Goal: Entertainment & Leisure: Consume media (video, audio)

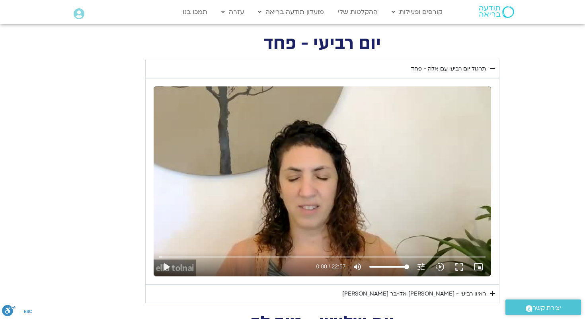
scroll to position [302, 0]
click at [166, 266] on button "play_arrow" at bounding box center [166, 266] width 19 height 19
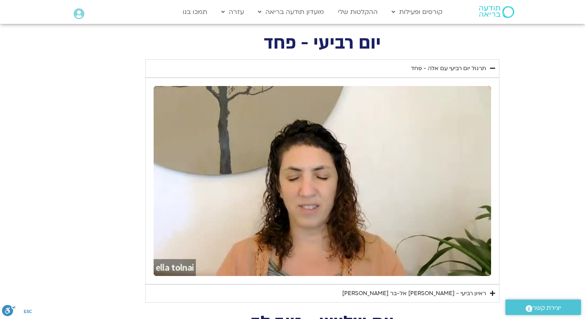
scroll to position [303, 0]
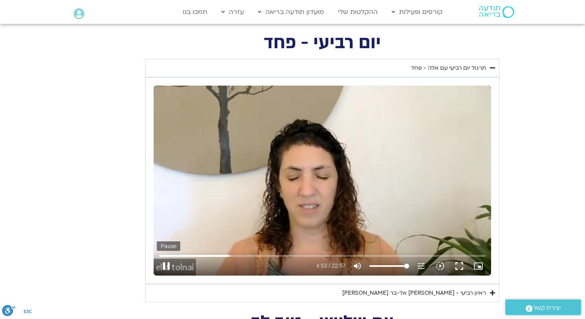
type input "293.355336"
click at [168, 268] on button "pause" at bounding box center [166, 265] width 19 height 19
drag, startPoint x: 168, startPoint y: 268, endPoint x: 160, endPoint y: 258, distance: 12.5
click at [160, 258] on button "play_arrow" at bounding box center [166, 265] width 19 height 19
click at [157, 256] on button "play_arrow" at bounding box center [166, 265] width 19 height 19
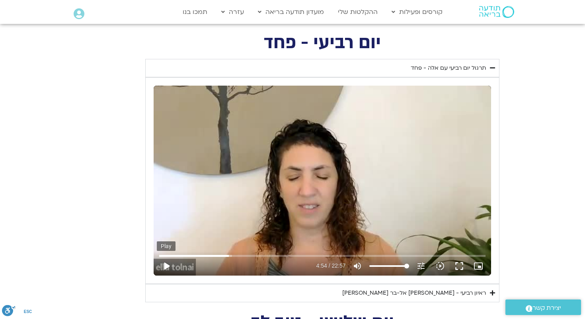
click at [167, 264] on button "play_arrow" at bounding box center [166, 265] width 19 height 19
click at [367, 253] on input "Seek" at bounding box center [322, 255] width 326 height 5
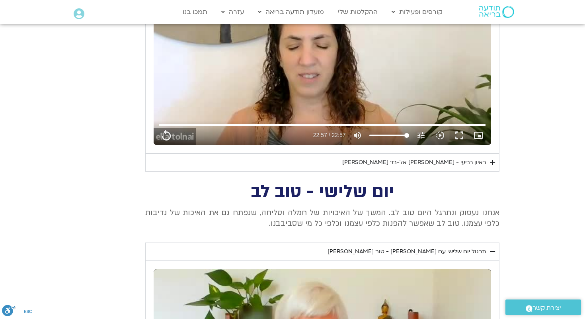
scroll to position [432, 0]
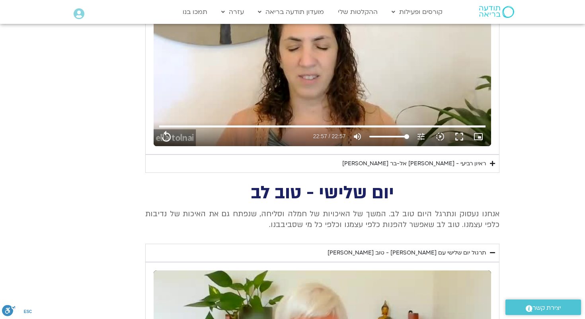
click at [458, 162] on div "ראיון רביעי - [PERSON_NAME] אל-בר [PERSON_NAME]" at bounding box center [414, 164] width 144 height 10
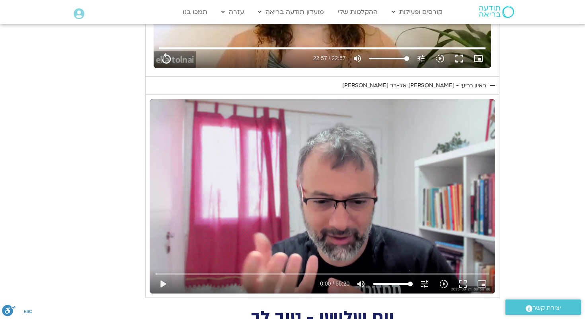
scroll to position [519, 0]
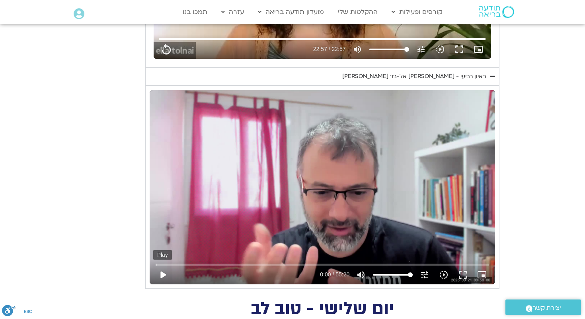
click at [164, 273] on button "play_arrow" at bounding box center [162, 274] width 19 height 19
type input "1377.76"
type input "0.046276"
type input "1377.76"
type input "0.172071"
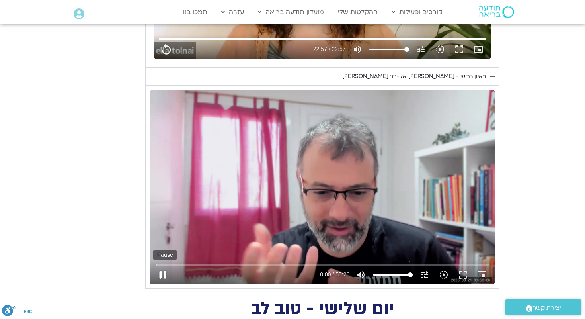
type input "1377.76"
type input "0.297425"
type input "1377.76"
type input "0.425642"
type input "1377.76"
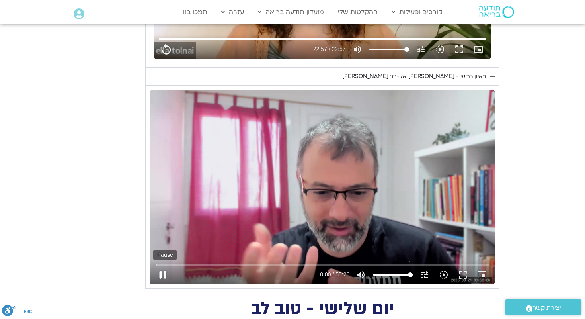
type input "0.551107"
type input "1377.76"
type input "0.67659"
type input "1377.76"
type input "0.802707"
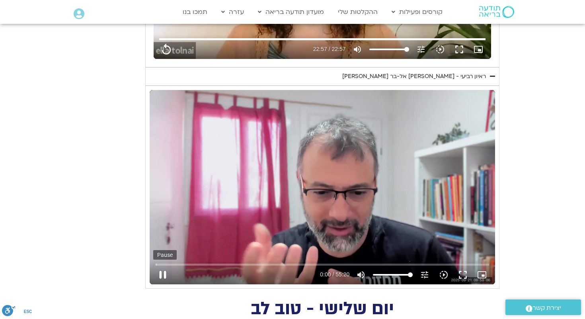
type input "1377.76"
type input "0.92938"
type input "1377.76"
type input "1.05551"
type input "1377.76"
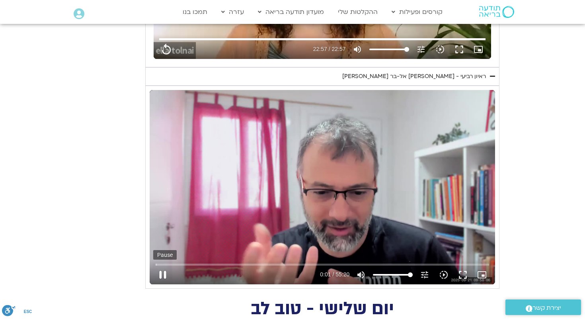
type input "1.181115"
type input "1377.76"
type input "1.30954"
type input "1377.76"
type input "1.435452"
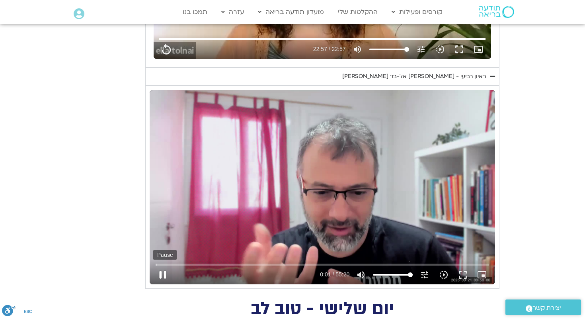
type input "1377.76"
type input "1.561091"
type input "1377.76"
type input "1.686305"
type input "1377.76"
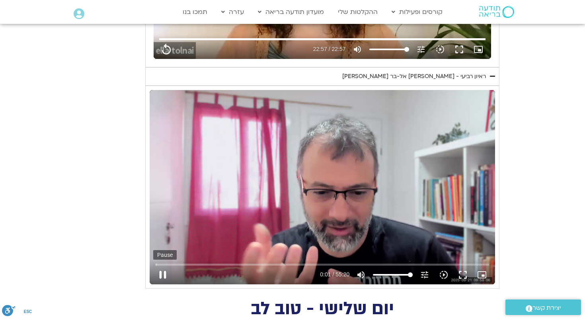
type input "1.812211"
type input "1377.76"
type input "1.937886"
type input "1377.76"
type input "2.06377"
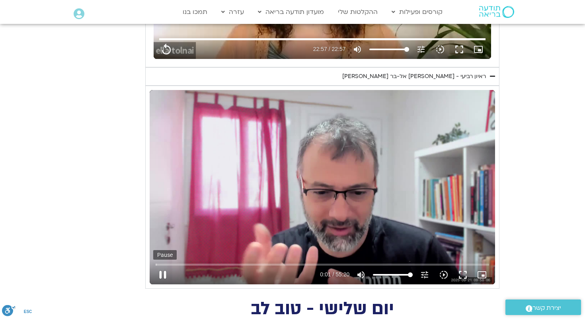
type input "1377.76"
type input "2.191874"
type input "1377.76"
type input "2.317764"
type input "1377.76"
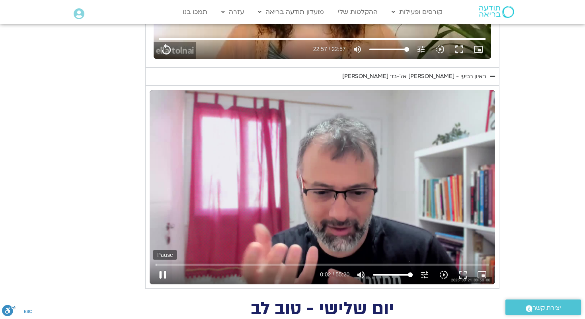
type input "2.442767"
type input "1377.76"
type input "2.56834"
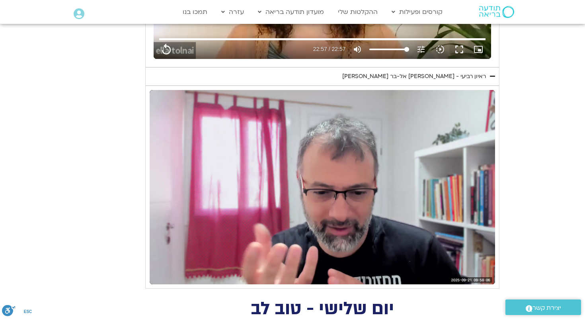
type input "1377.76"
type input "4.70582"
type input "1377.76"
type input "4.756034"
type input "1377.76"
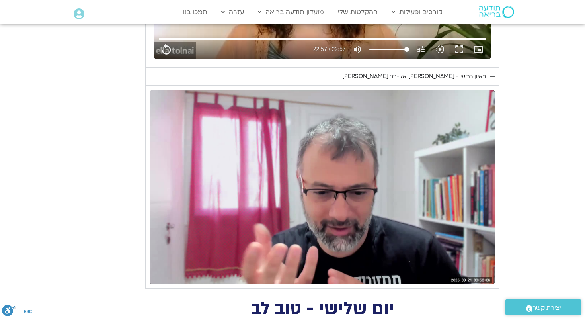
type input "5.20577"
type input "1377.76"
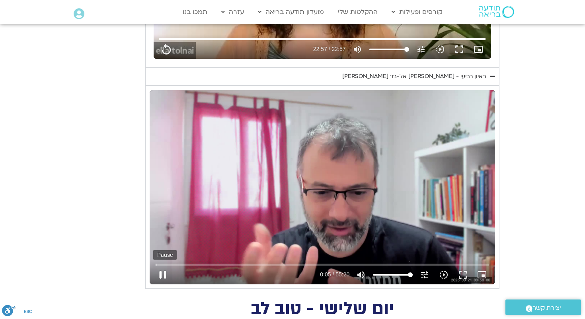
type input "5.322587"
type input "1377.76"
type input "5.455686"
type input "1377.76"
type input "5.47212"
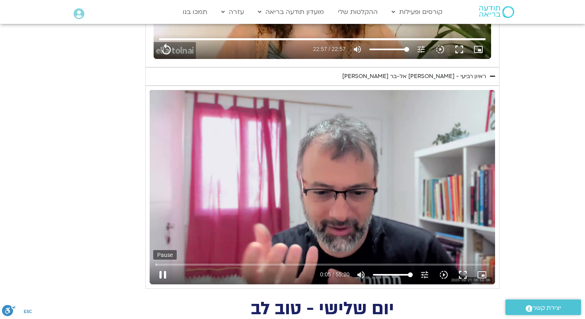
type input "1377.76"
type input "5.705275"
type input "1377.76"
type input "5.806773"
type input "1377.76"
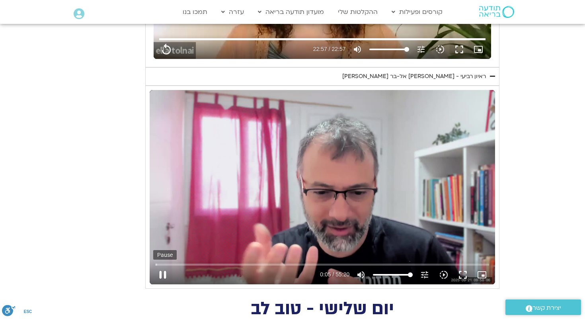
type input "5.850752"
type input "1377.76"
type input "5.976699"
type input "1377.76"
click at [163, 274] on button "pause" at bounding box center [162, 274] width 19 height 19
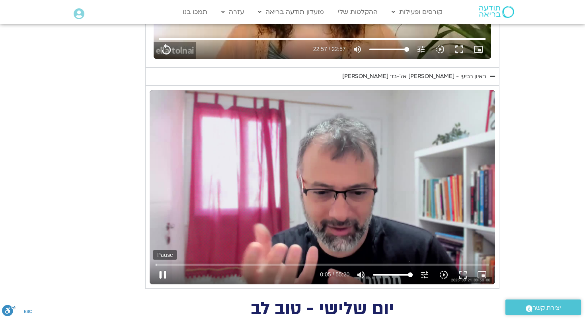
type input "6.173434"
type input "1377.76"
